Goal: Find specific page/section: Find specific page/section

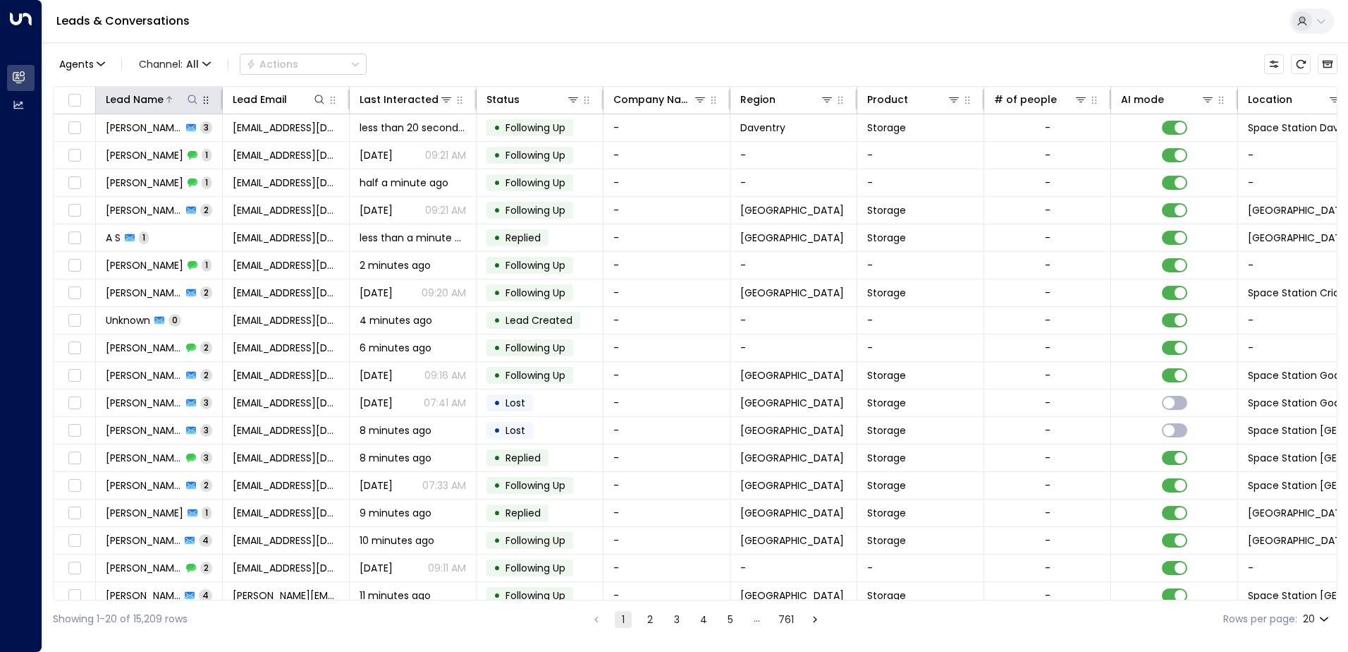
click at [197, 103] on icon at bounding box center [192, 99] width 11 height 11
click at [192, 154] on input "text" at bounding box center [192, 151] width 195 height 26
type input "**********"
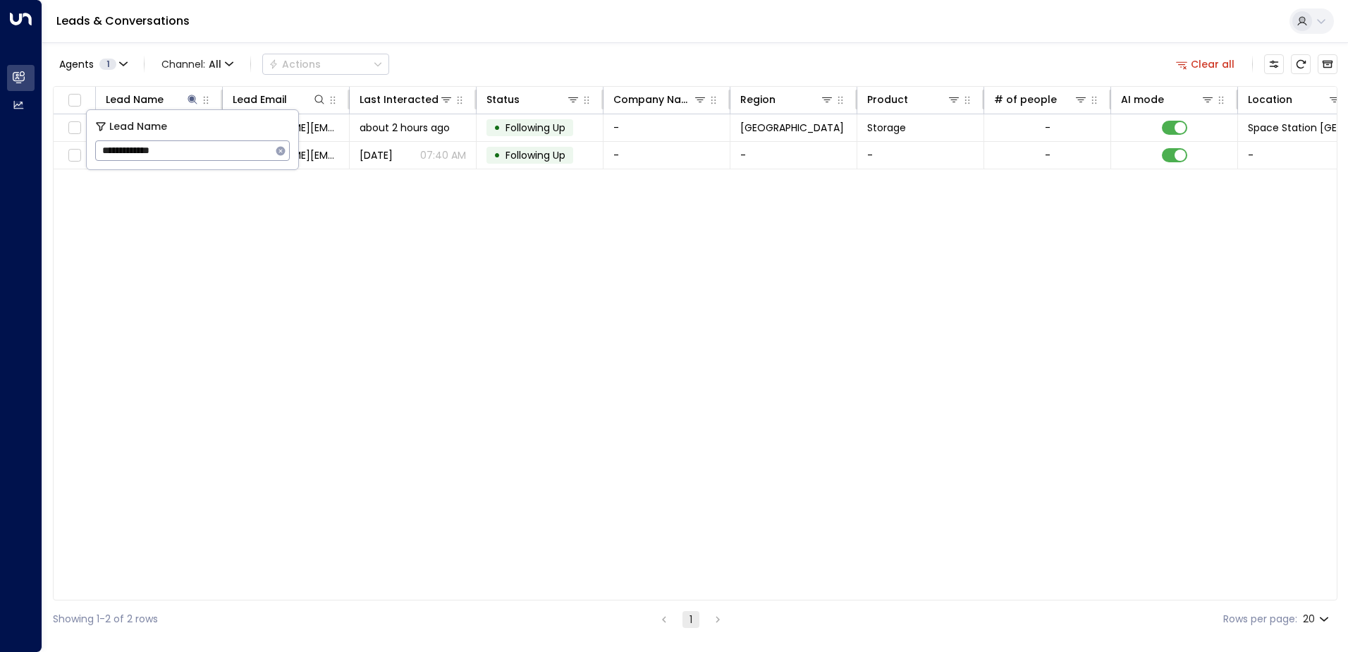
click at [463, 391] on div "Lead Name Lead Email Last Interacted Status Company Name Region Product # of pe…" at bounding box center [695, 343] width 1285 height 514
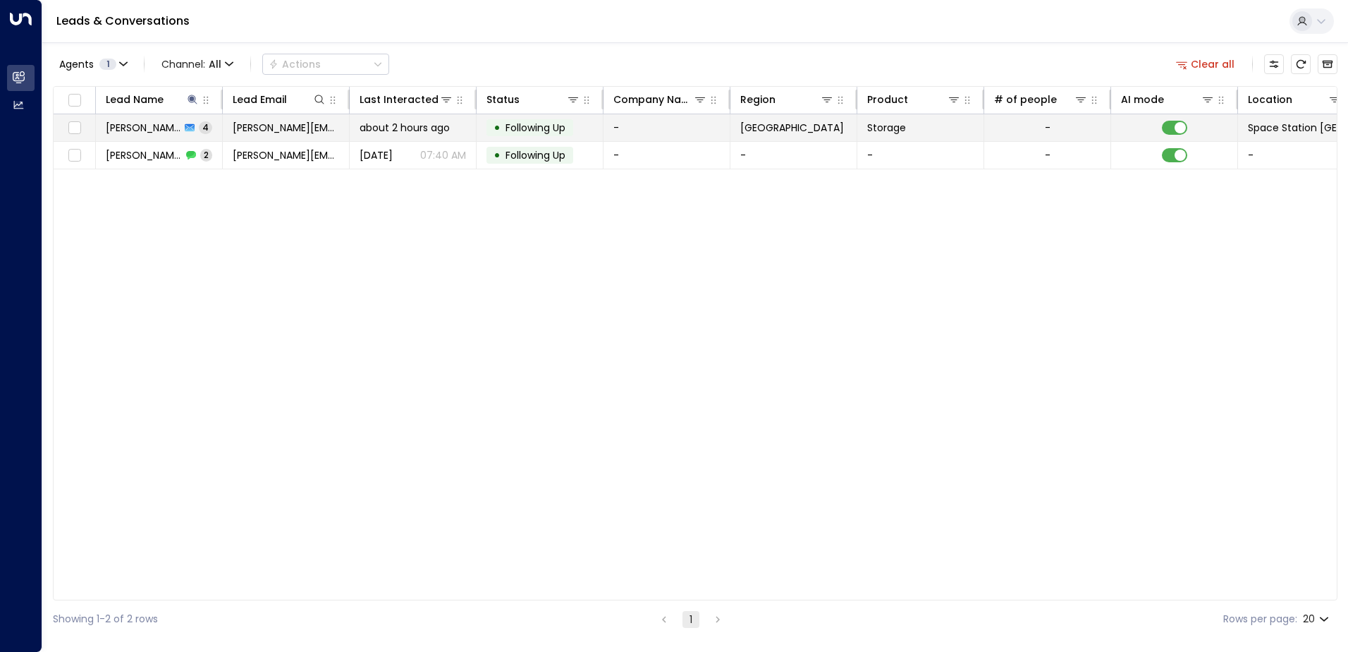
click at [172, 122] on span "[PERSON_NAME]" at bounding box center [143, 128] width 75 height 14
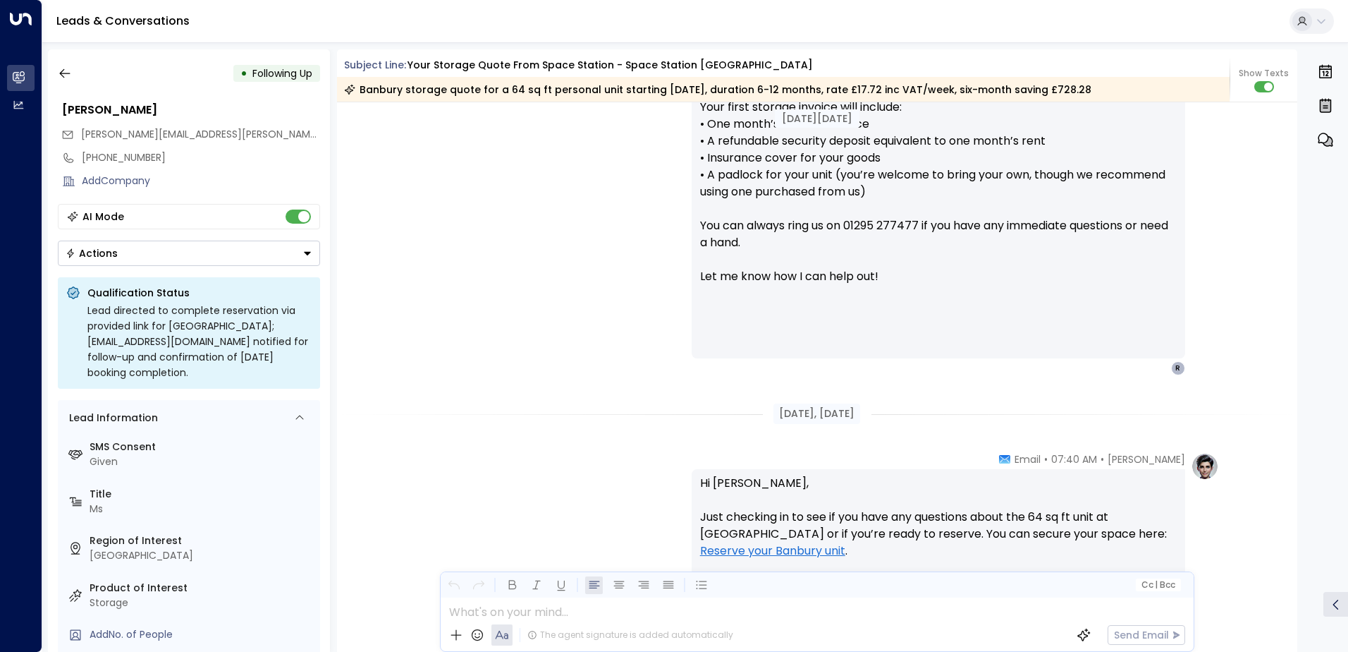
scroll to position [822, 0]
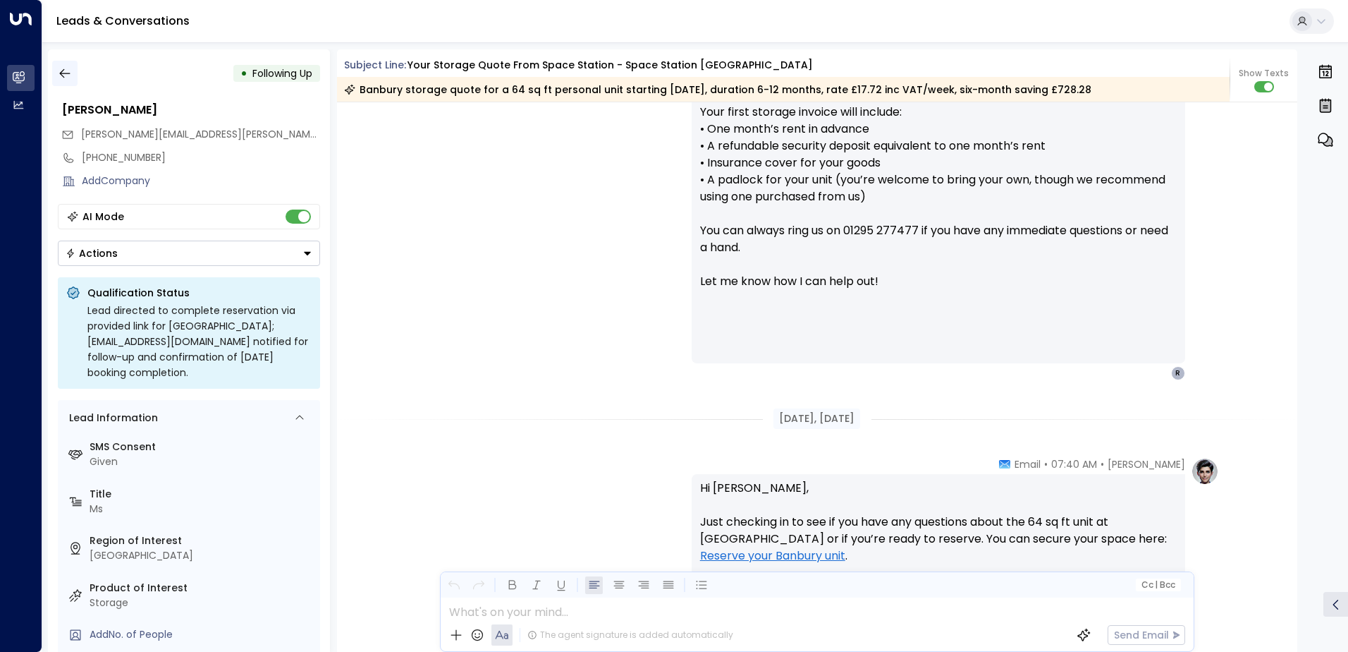
click at [61, 71] on icon "button" at bounding box center [65, 73] width 14 height 14
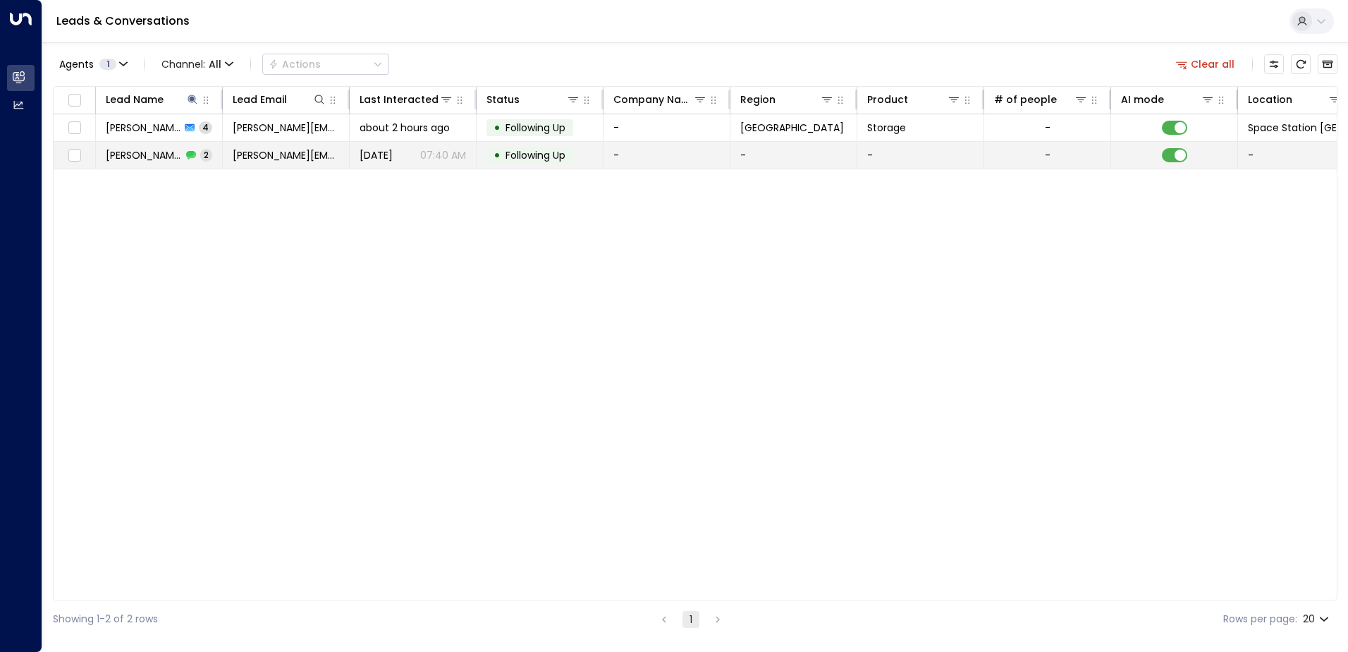
click at [168, 157] on span "[PERSON_NAME]" at bounding box center [144, 155] width 76 height 14
